Goal: Transaction & Acquisition: Purchase product/service

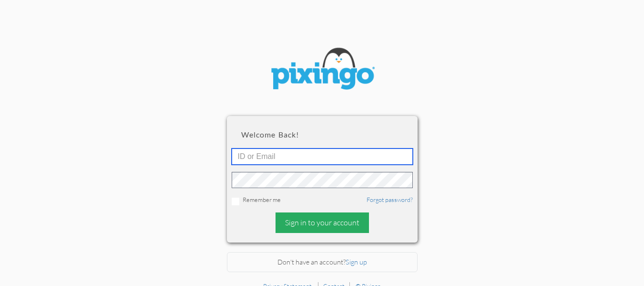
type input "[EMAIL_ADDRESS][DOMAIN_NAME]"
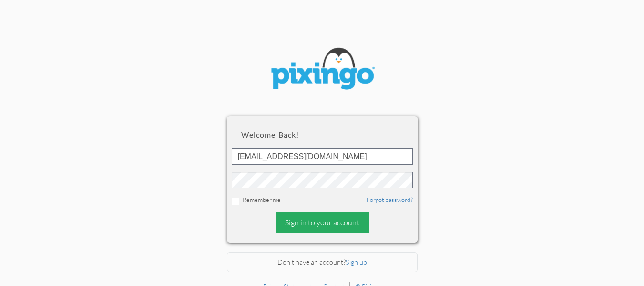
click at [322, 226] on div "Sign in to your account" at bounding box center [322, 222] width 93 height 21
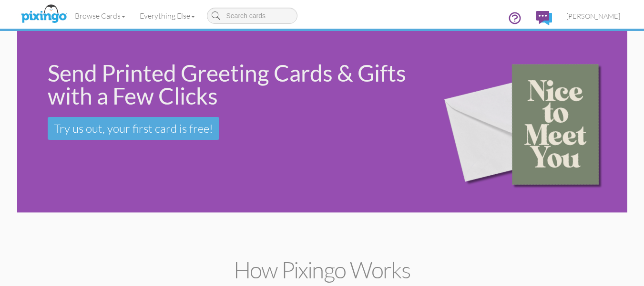
click at [137, 179] on div "Send Printed Greeting Cards & Gifts with a Few Clicks Try us out, your first ca…" at bounding box center [322, 121] width 611 height 181
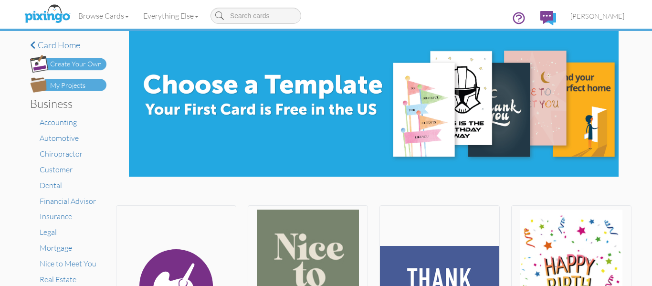
click at [63, 88] on div "My Projects" at bounding box center [67, 86] width 35 height 10
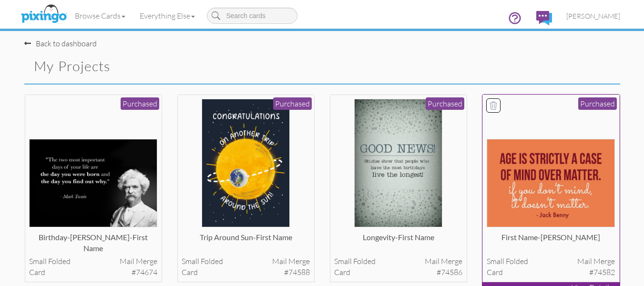
click at [537, 195] on img at bounding box center [551, 183] width 128 height 88
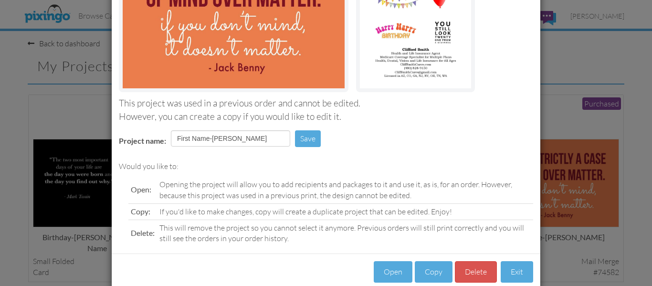
scroll to position [161, 0]
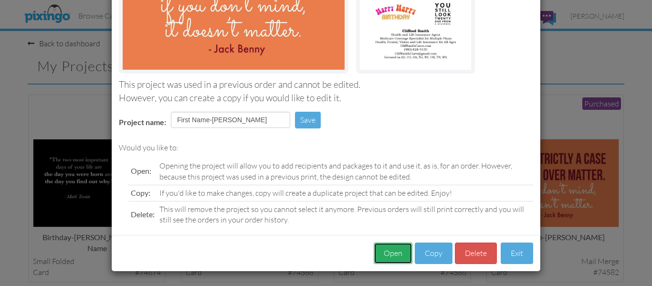
click at [386, 260] on button "Open" at bounding box center [392, 252] width 39 height 21
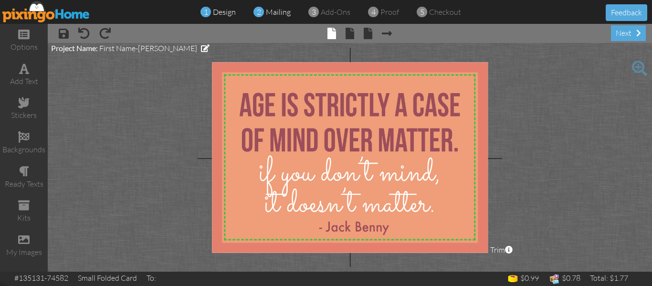
click at [275, 9] on span "mailing" at bounding box center [278, 12] width 25 height 10
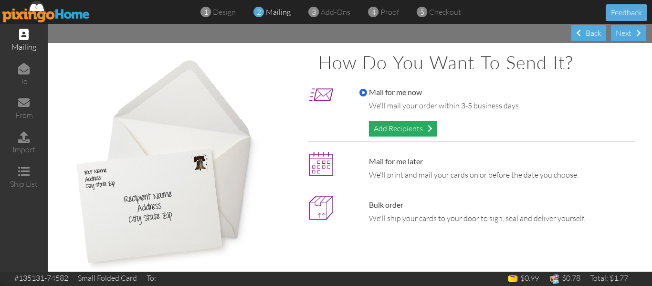
click at [388, 124] on div "Add Recipients" at bounding box center [403, 129] width 68 height 16
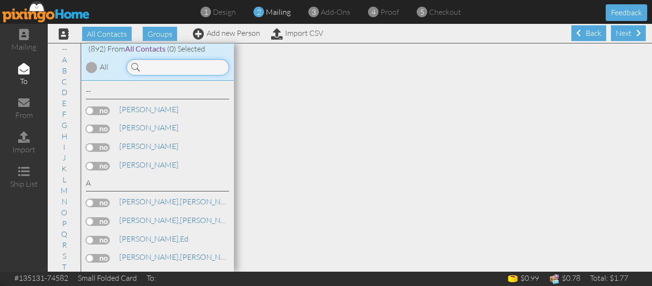
click at [179, 61] on input at bounding box center [177, 67] width 103 height 16
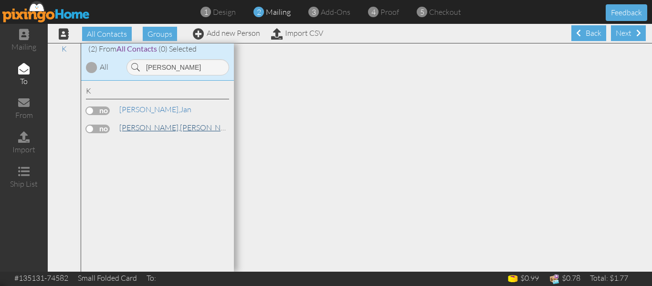
click at [147, 127] on link "[PERSON_NAME]" at bounding box center [179, 127] width 122 height 11
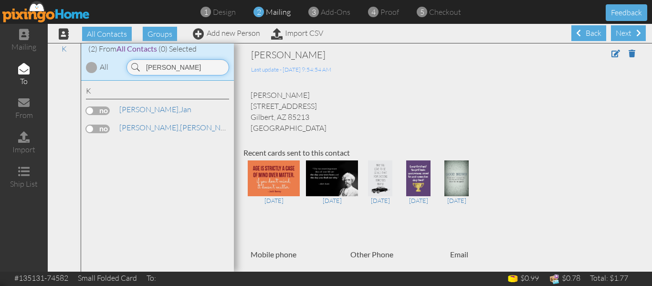
click at [179, 66] on input "[PERSON_NAME]" at bounding box center [177, 67] width 103 height 16
click at [141, 106] on span "[PERSON_NAME]," at bounding box center [149, 109] width 61 height 10
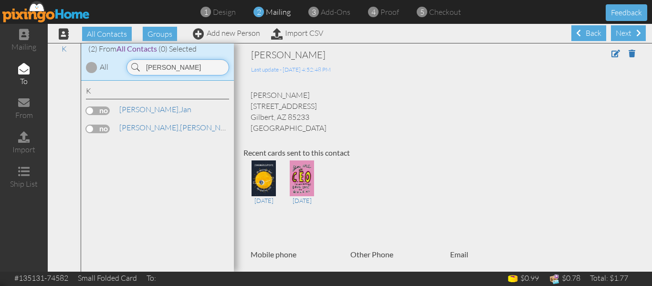
click at [172, 67] on input "[PERSON_NAME]" at bounding box center [177, 67] width 103 height 16
type input "k"
type input "brun"
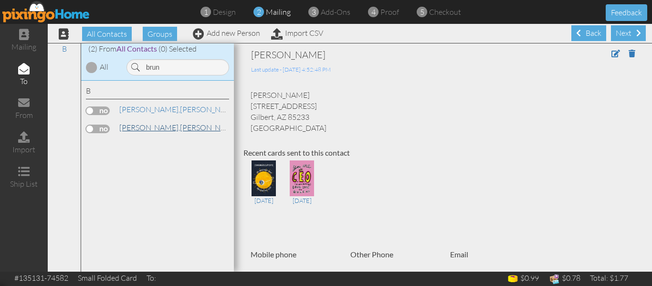
click at [144, 125] on span "[PERSON_NAME]," at bounding box center [149, 128] width 61 height 10
click at [93, 128] on label at bounding box center [98, 128] width 24 height 9
click at [0, 0] on input "checkbox" at bounding box center [0, 0] width 0 height 0
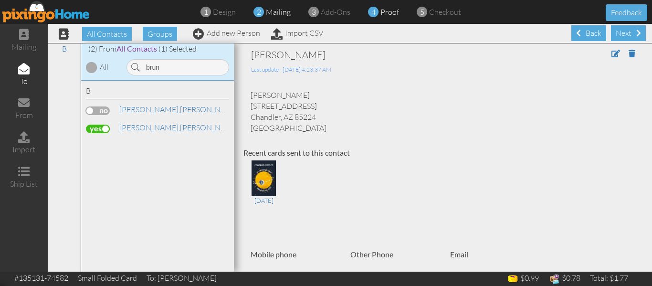
click at [380, 13] on span "proof" at bounding box center [389, 12] width 19 height 10
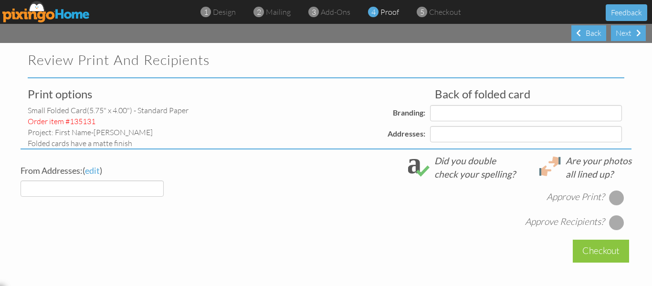
select select "object:6098"
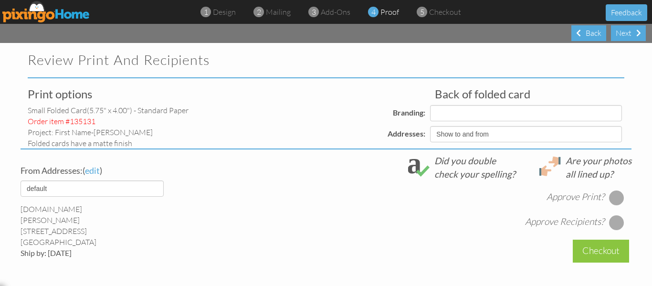
select select "object:6102"
select select "object:6113"
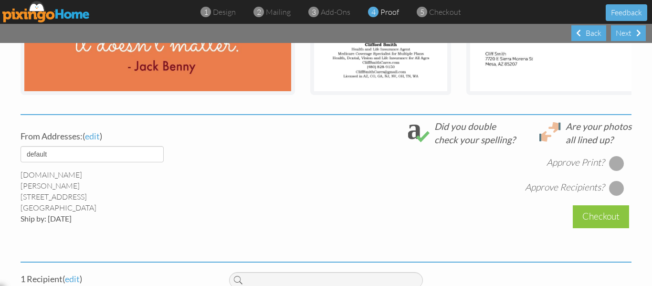
scroll to position [372, 0]
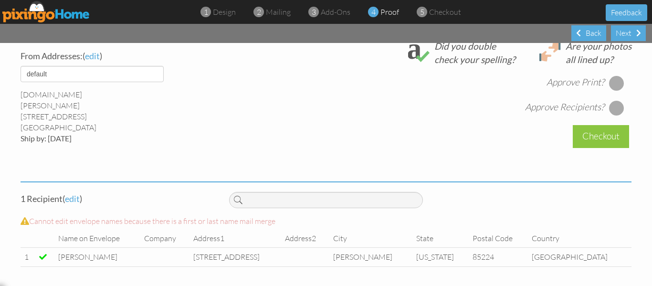
click at [616, 81] on div at bounding box center [616, 82] width 15 height 15
click at [613, 104] on div at bounding box center [616, 107] width 15 height 15
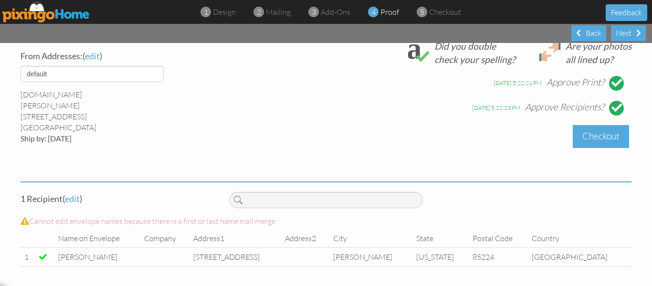
click at [604, 135] on div "Checkout" at bounding box center [600, 136] width 56 height 22
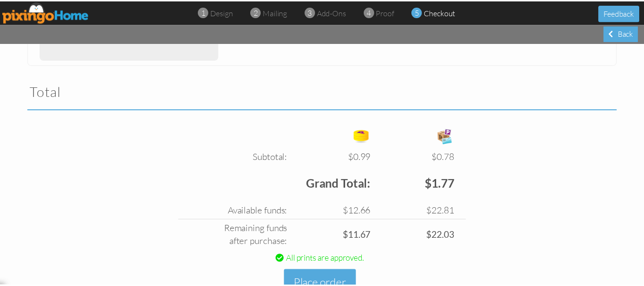
scroll to position [320, 0]
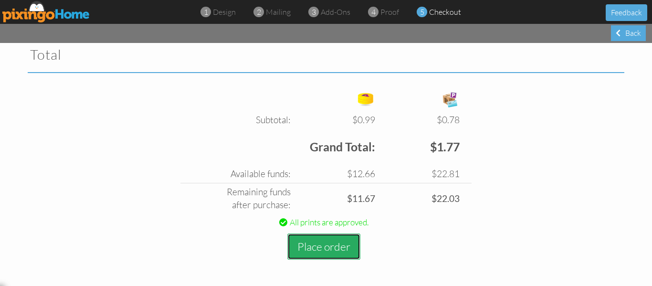
click at [327, 242] on button "Place order" at bounding box center [323, 246] width 73 height 26
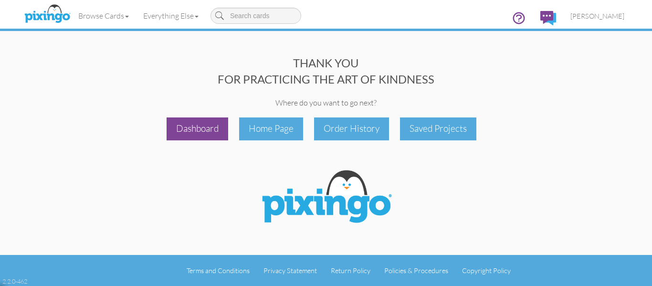
click at [211, 128] on div "Dashboard" at bounding box center [197, 128] width 62 height 22
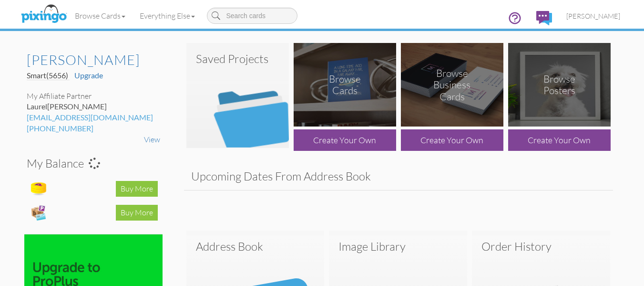
click at [211, 128] on img at bounding box center [238, 95] width 103 height 105
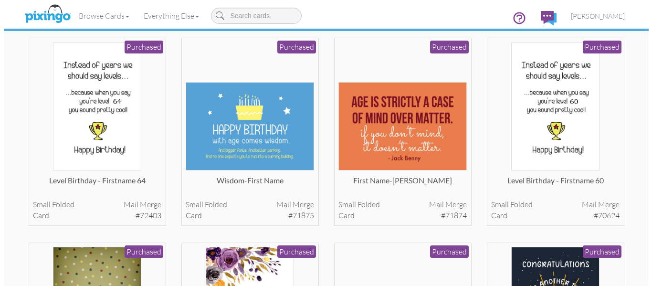
scroll to position [670, 0]
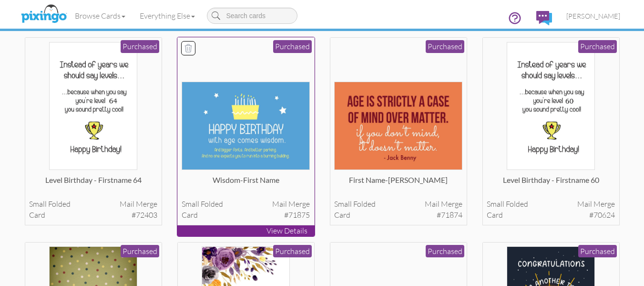
click at [253, 152] on img at bounding box center [246, 126] width 128 height 88
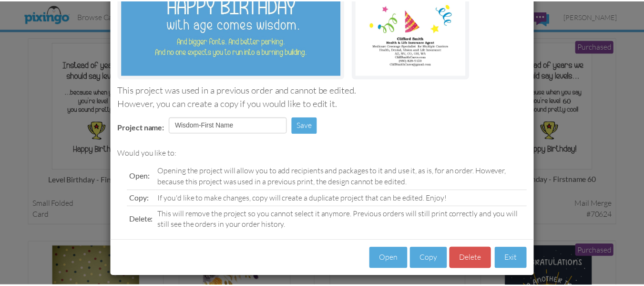
scroll to position [156, 0]
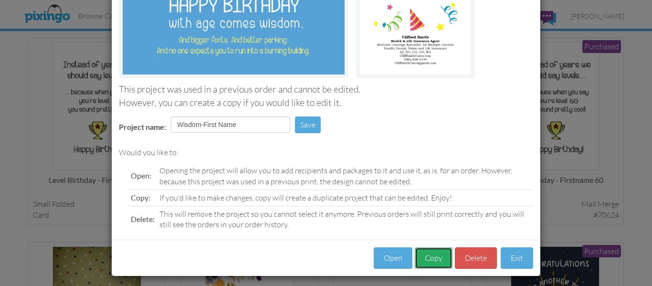
click at [433, 255] on button "Copy" at bounding box center [433, 257] width 38 height 21
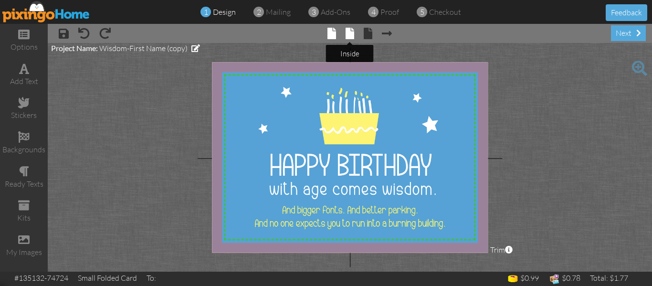
click at [352, 35] on span at bounding box center [349, 33] width 9 height 11
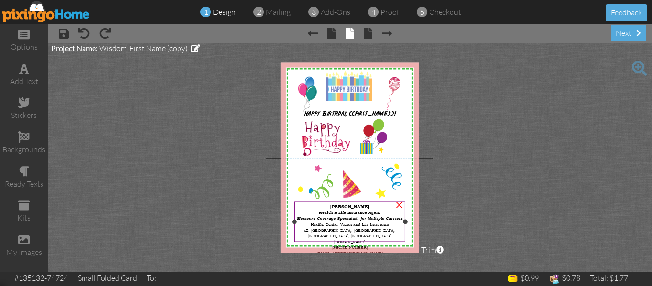
click at [390, 218] on span "Medicare Coverage Specialist for Multiple Carriers" at bounding box center [349, 218] width 105 height 5
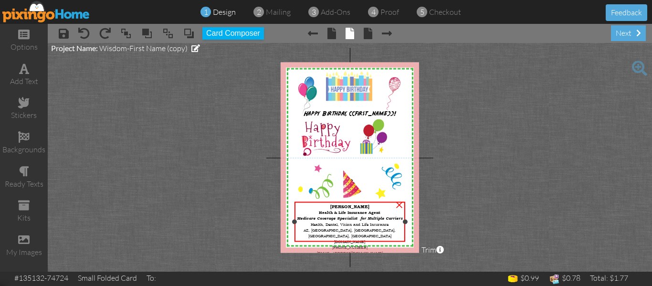
click at [390, 218] on span "Medicare Coverage Specialist for Multiple Carriers" at bounding box center [349, 218] width 105 height 5
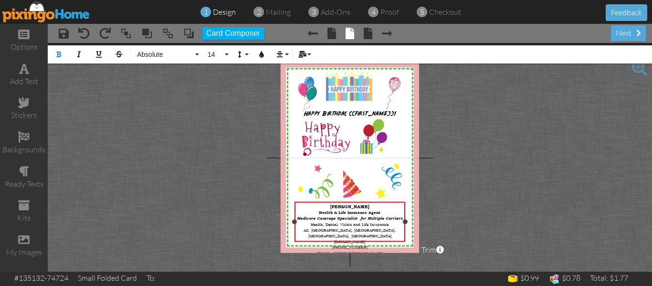
click at [385, 216] on span "Medicare Coverage Specialist for Multiple Carriers" at bounding box center [349, 218] width 105 height 5
click at [372, 227] on div "AZ, [GEOGRAPHIC_DATA], [GEOGRAPHIC_DATA], [GEOGRAPHIC_DATA], [GEOGRAPHIC_DATA]" at bounding box center [349, 232] width 107 height 11
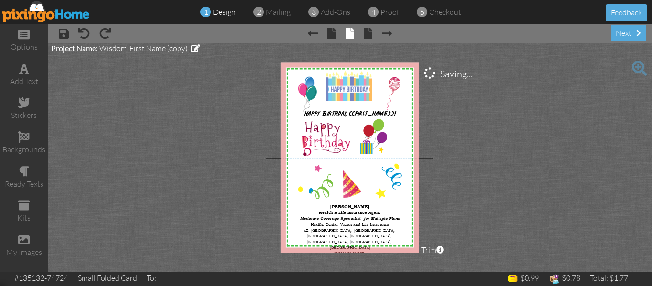
click at [516, 209] on project-studio-wrapper "X X X X X X X X X X X X X X X X X X X X X X X X X X X X X X X X X X X X X X X X…" at bounding box center [350, 157] width 604 height 228
click at [392, 221] on div "Health, Dental, Vision and Life Insurance" at bounding box center [349, 224] width 107 height 6
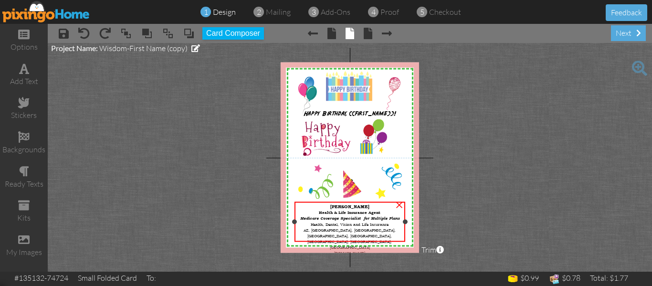
click at [392, 221] on div "Health, Dental, Vision and Life Insurance" at bounding box center [349, 224] width 107 height 6
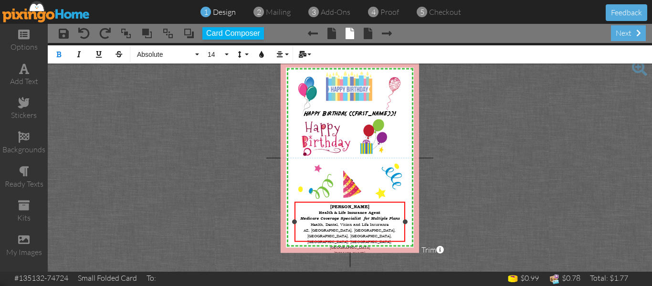
click at [392, 221] on div "Health, Dental, Vision and Life Insurance" at bounding box center [349, 224] width 107 height 6
click at [271, 8] on span "mailing" at bounding box center [278, 12] width 25 height 10
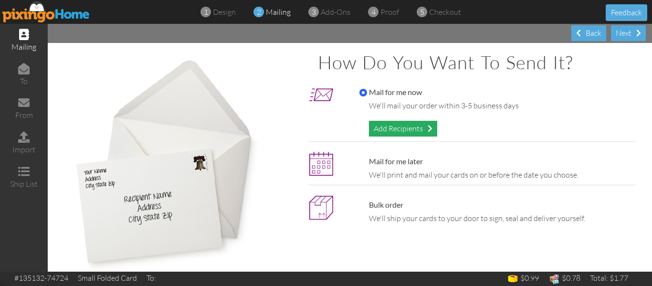
click at [399, 130] on div "Add Recipients" at bounding box center [403, 129] width 68 height 16
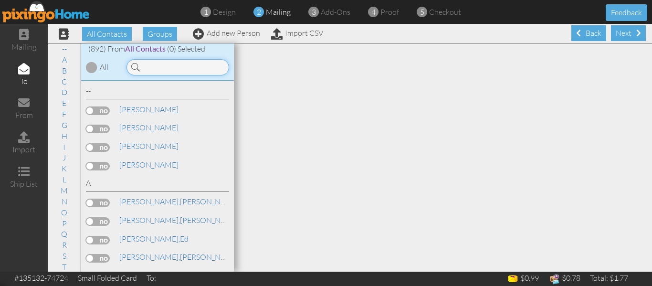
click at [150, 70] on input at bounding box center [177, 67] width 103 height 16
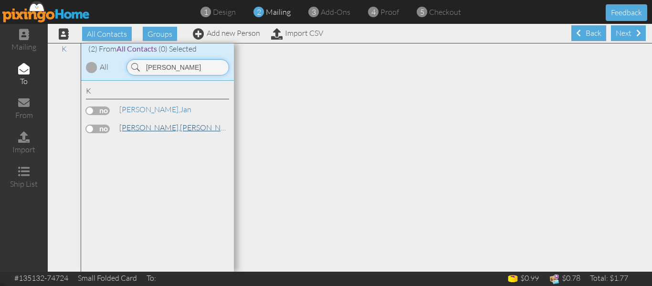
type input "[PERSON_NAME]"
click at [139, 127] on span "[PERSON_NAME]," at bounding box center [149, 128] width 61 height 10
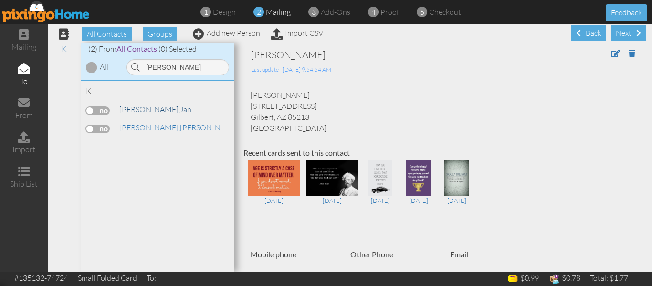
click at [139, 109] on span "[PERSON_NAME]," at bounding box center [149, 109] width 61 height 10
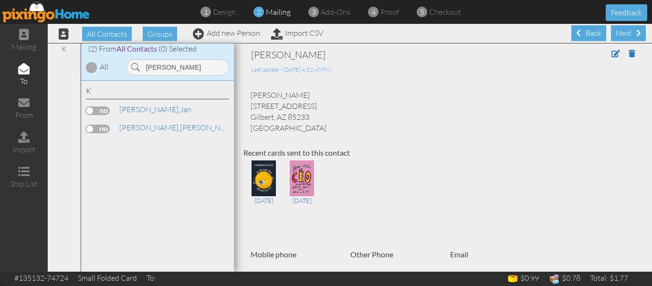
click at [93, 109] on label at bounding box center [98, 110] width 24 height 9
click at [0, 0] on input "checkbox" at bounding box center [0, 0] width 0 height 0
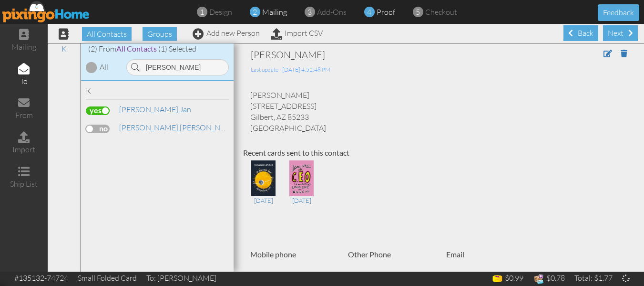
click at [377, 13] on span "proof" at bounding box center [386, 12] width 19 height 10
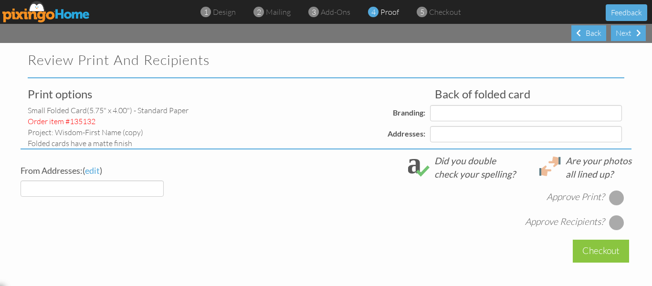
select select "object:8988"
select select "object:9003"
select select "object:8992"
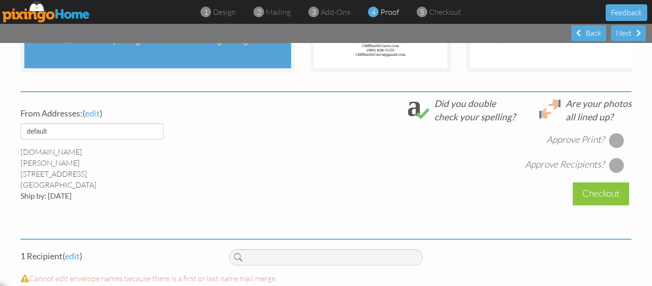
scroll to position [308, 0]
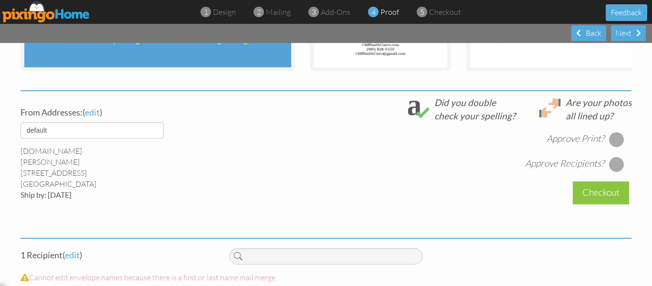
click at [618, 142] on div at bounding box center [616, 139] width 15 height 15
click at [613, 172] on div at bounding box center [616, 163] width 15 height 15
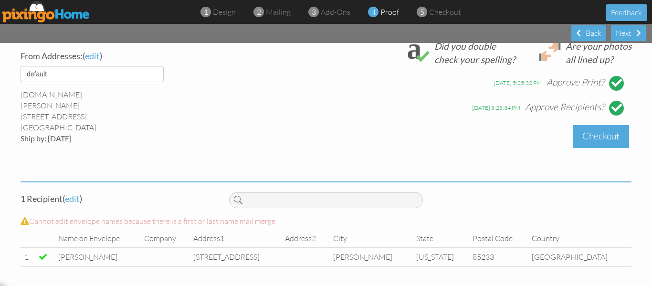
click at [590, 142] on div "Checkout" at bounding box center [600, 136] width 56 height 22
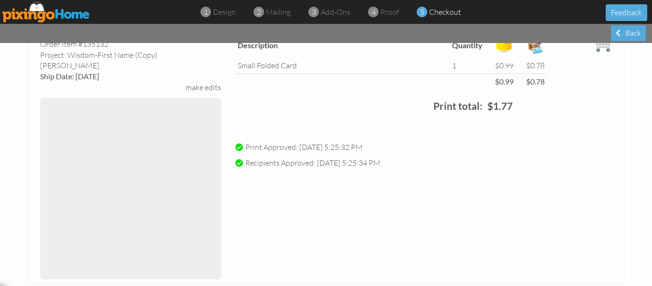
scroll to position [320, 0]
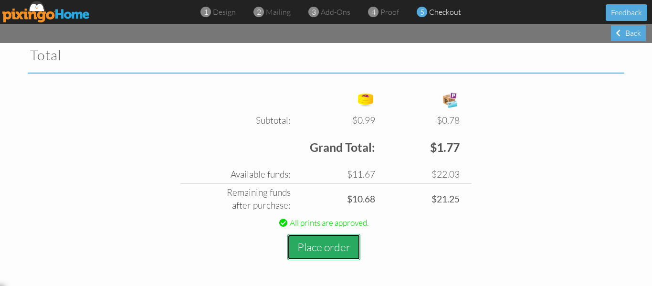
click at [321, 237] on button "Place order" at bounding box center [323, 247] width 73 height 26
